Goal: Ask a question

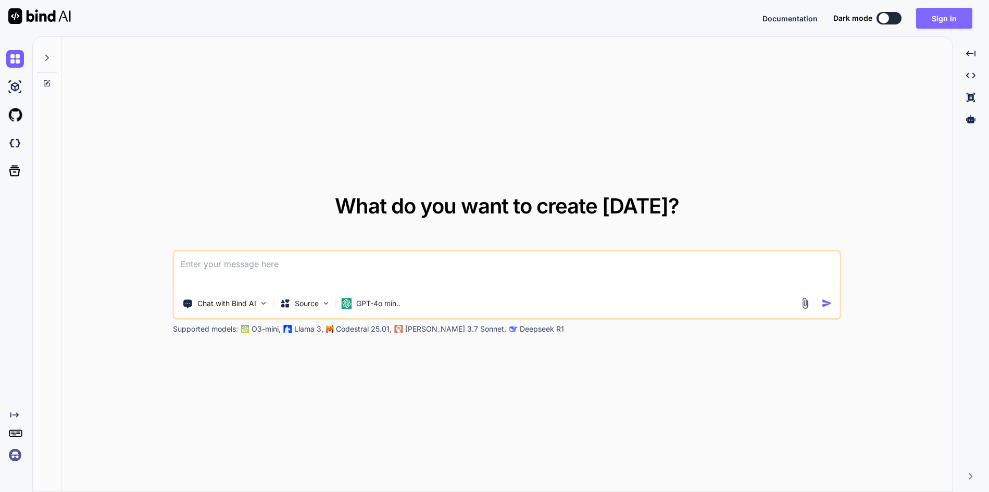
click at [932, 22] on button "Sign in" at bounding box center [944, 18] width 56 height 21
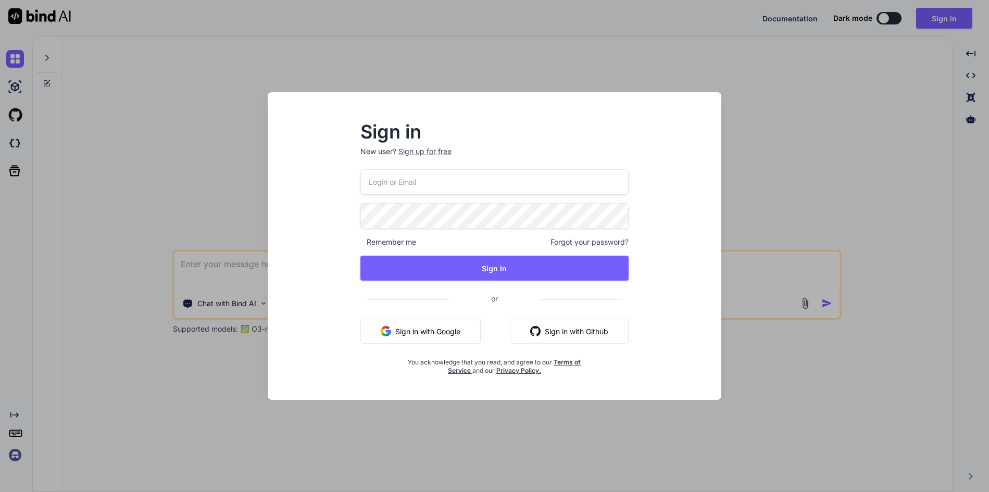
click at [422, 185] on input "email" at bounding box center [494, 182] width 269 height 26
type input "[EMAIL_ADDRESS][DOMAIN_NAME]"
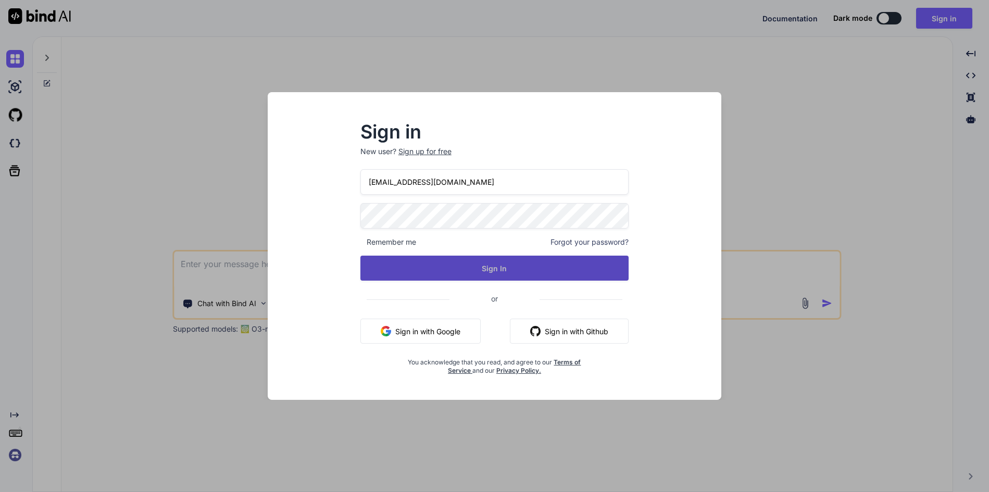
click at [489, 269] on button "Sign In" at bounding box center [494, 268] width 269 height 25
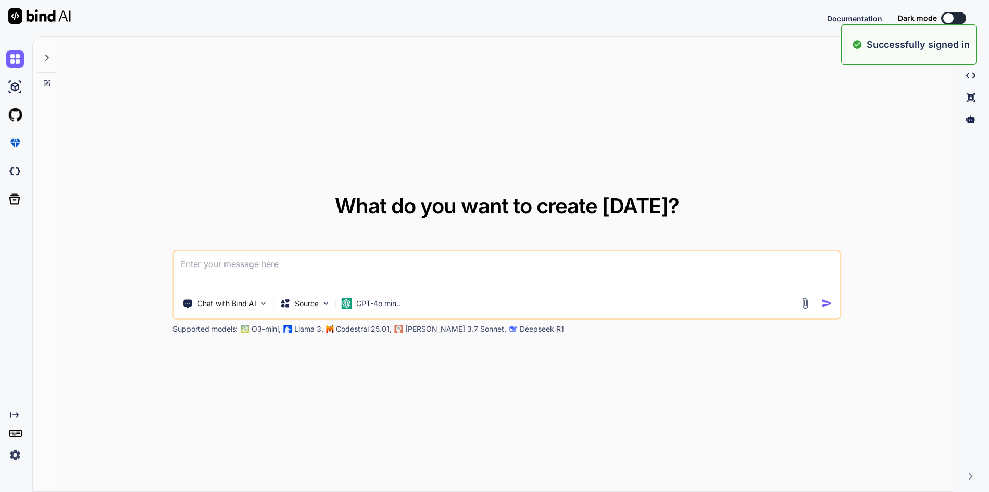
type textarea "x"
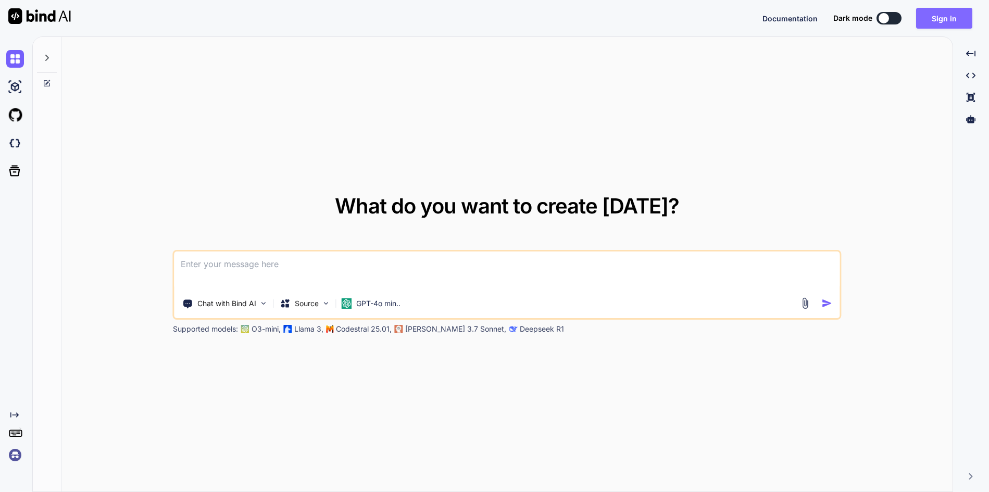
click at [955, 15] on button "Sign in" at bounding box center [944, 18] width 56 height 21
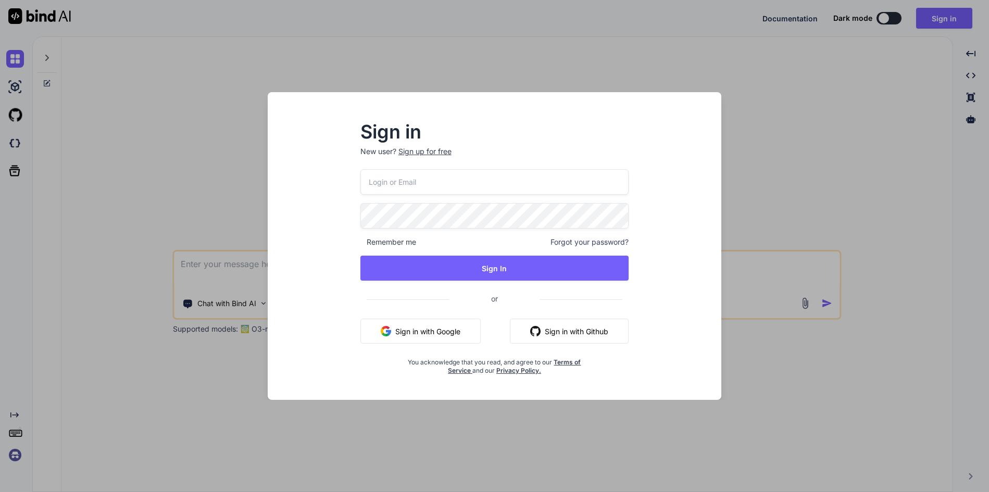
click at [410, 189] on input "email" at bounding box center [494, 182] width 269 height 26
type input "[EMAIL_ADDRESS][DOMAIN_NAME]"
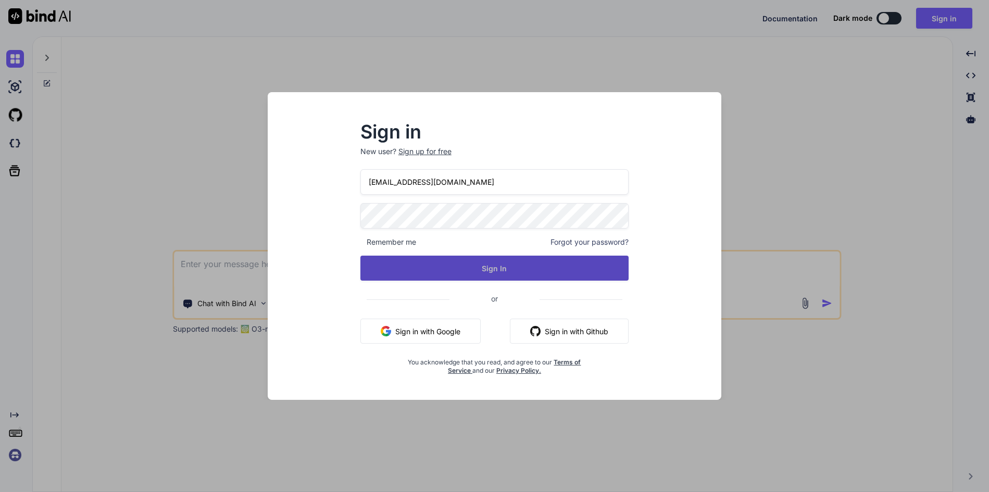
click at [467, 258] on button "Sign In" at bounding box center [494, 268] width 269 height 25
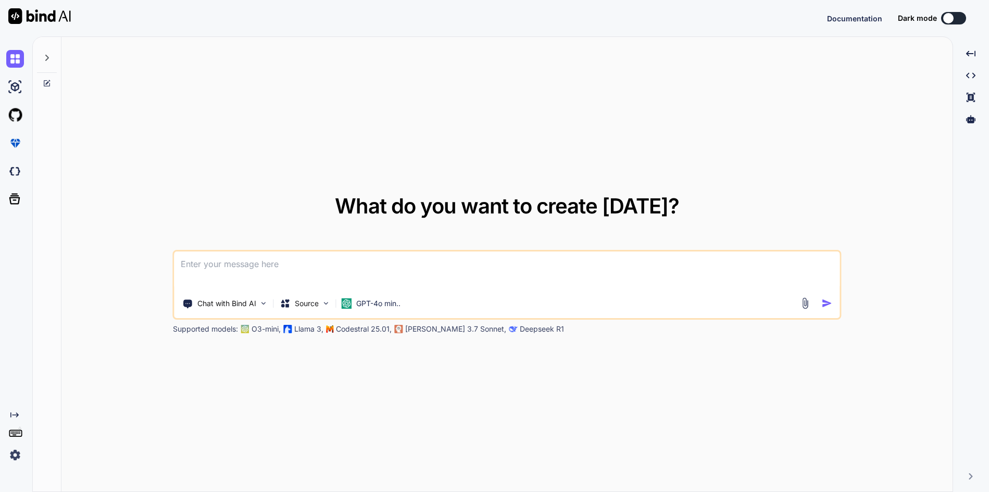
click at [219, 260] on textarea at bounding box center [506, 270] width 665 height 39
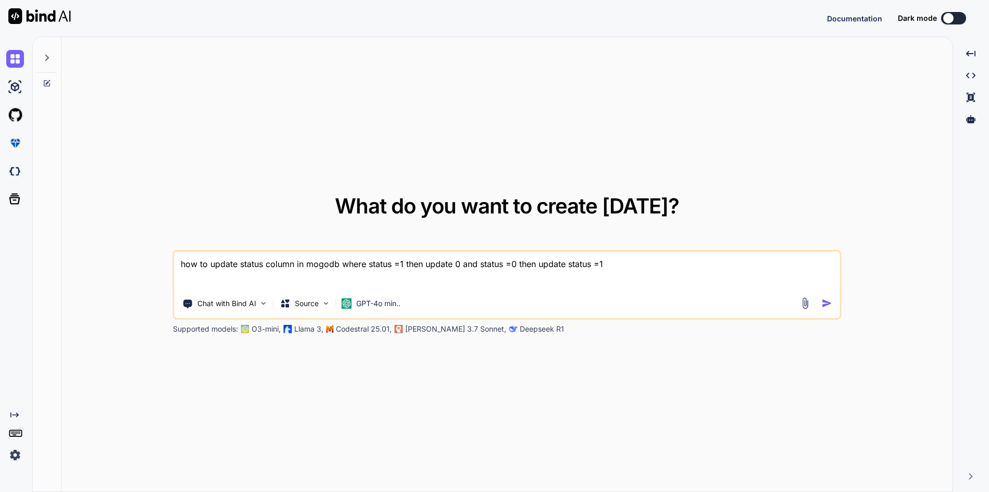
click at [454, 262] on textarea "how to update status column in mogodb where status =1 then update 0 and status …" at bounding box center [506, 270] width 665 height 39
click at [642, 264] on textarea "how to update status column in mogodb where status =1 then update status = 0 an…" at bounding box center [506, 270] width 665 height 39
type textarea "how to update status column in mogodb where status =1 then update status = 0 an…"
click at [821, 309] on div at bounding box center [817, 303] width 37 height 12
click at [824, 306] on img "button" at bounding box center [826, 303] width 11 height 11
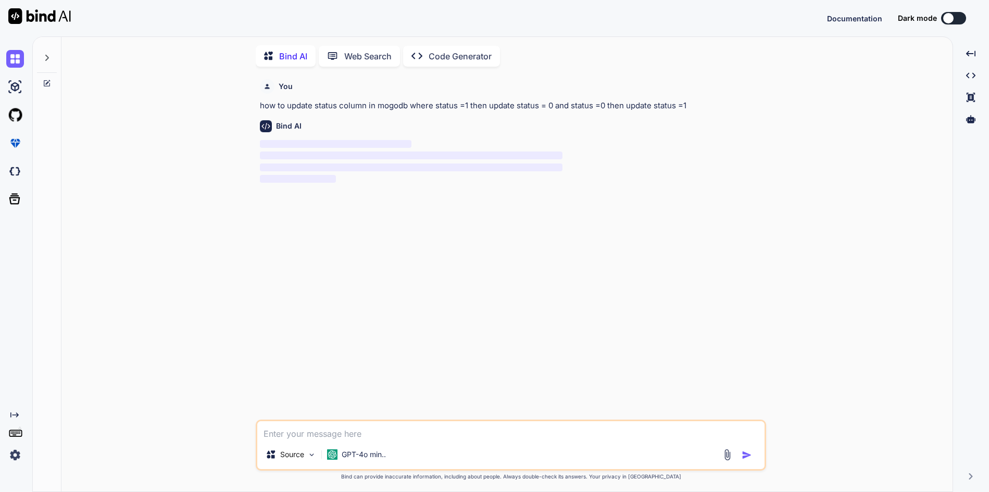
scroll to position [4, 0]
